Goal: Information Seeking & Learning: Learn about a topic

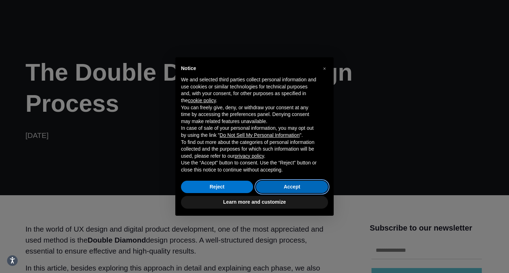
click at [277, 185] on button "Accept" at bounding box center [292, 187] width 72 height 13
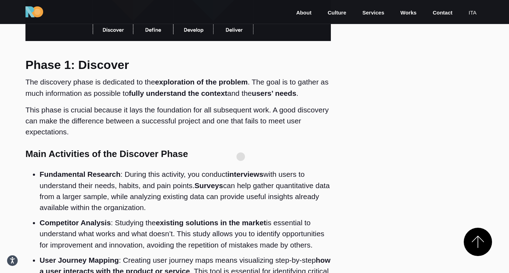
scroll to position [626, 0]
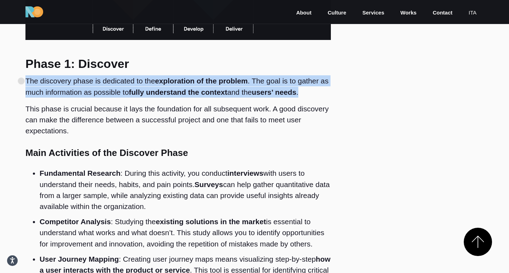
drag, startPoint x: 305, startPoint y: 90, endPoint x: 21, endPoint y: 81, distance: 284.3
copy p "The discovery phase is dedicated to the exploration of the problem . The goal i…"
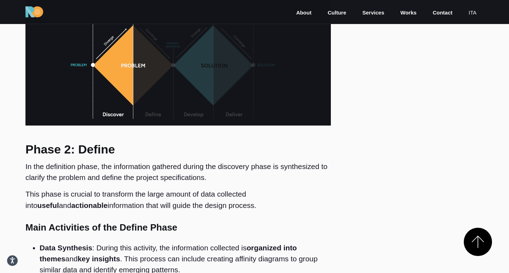
scroll to position [1257, 0]
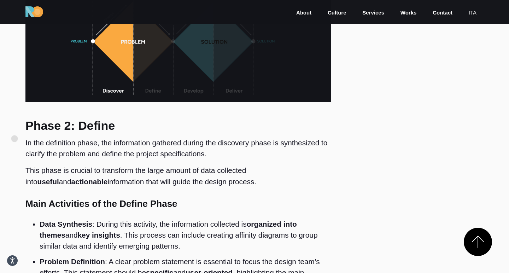
drag, startPoint x: 215, startPoint y: 177, endPoint x: 14, endPoint y: 139, distance: 203.7
copy div "In the definition phase, the information gathered during the discovery phase is…"
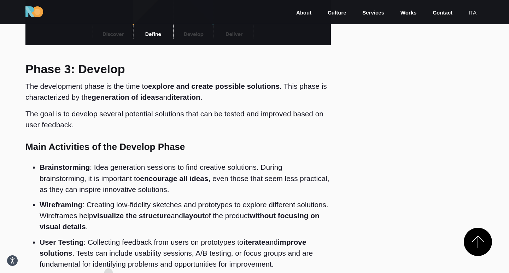
scroll to position [1920, 0]
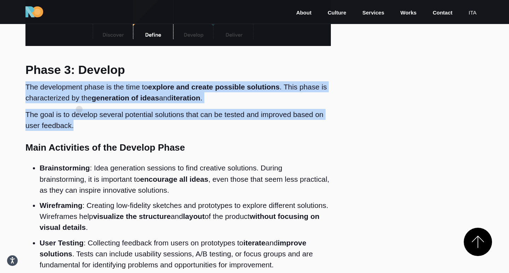
drag, startPoint x: 25, startPoint y: 68, endPoint x: 79, endPoint y: 109, distance: 68.1
copy div "The development phase is the time to explore and create possible solutions . Th…"
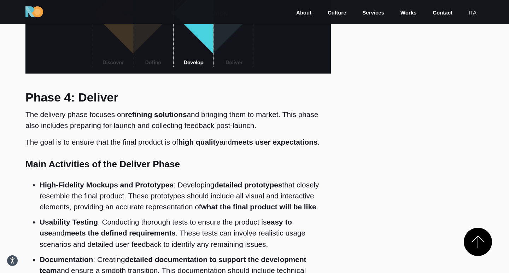
scroll to position [2426, 0]
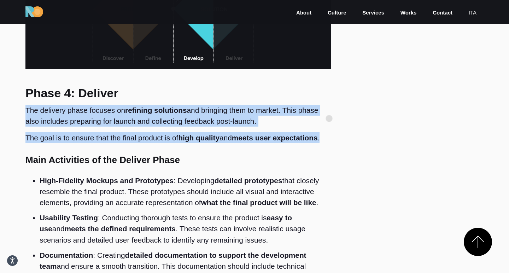
drag, startPoint x: 27, startPoint y: 91, endPoint x: 329, endPoint y: 119, distance: 303.8
copy div "The delivery phase focuses on refining solutions and bringing them to market. T…"
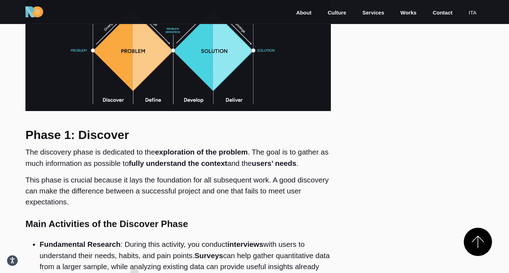
scroll to position [641, 0]
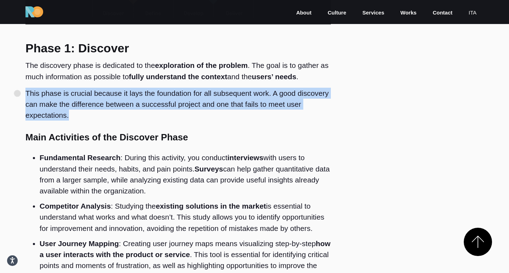
drag, startPoint x: 70, startPoint y: 115, endPoint x: 17, endPoint y: 93, distance: 57.1
copy p "This phase is crucial because it lays the foundation for all subsequent work. A…"
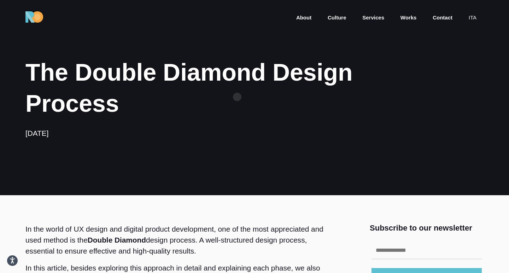
scroll to position [0, 0]
click at [305, 19] on link "About" at bounding box center [303, 18] width 17 height 8
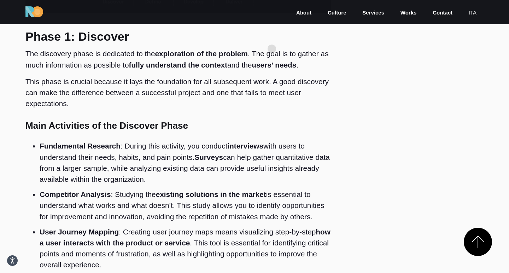
scroll to position [700, 0]
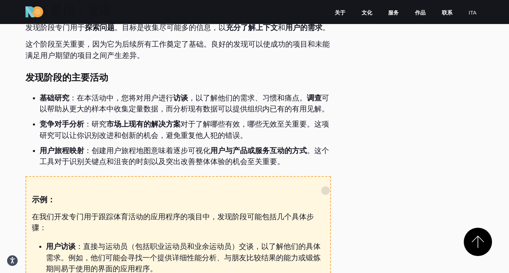
scroll to position [525, 0]
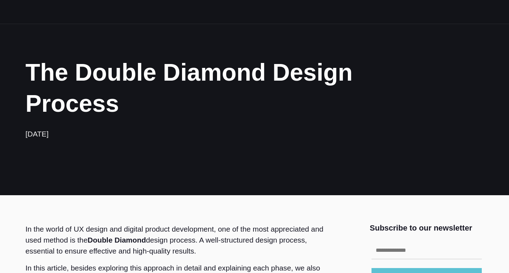
scroll to position [163, 0]
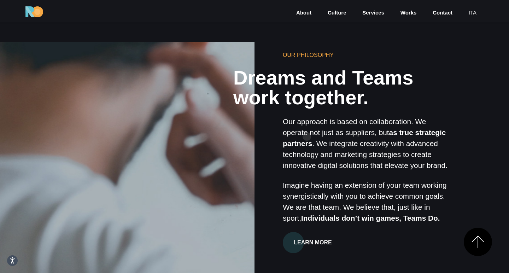
scroll to position [515, 0]
